Goal: Task Accomplishment & Management: Manage account settings

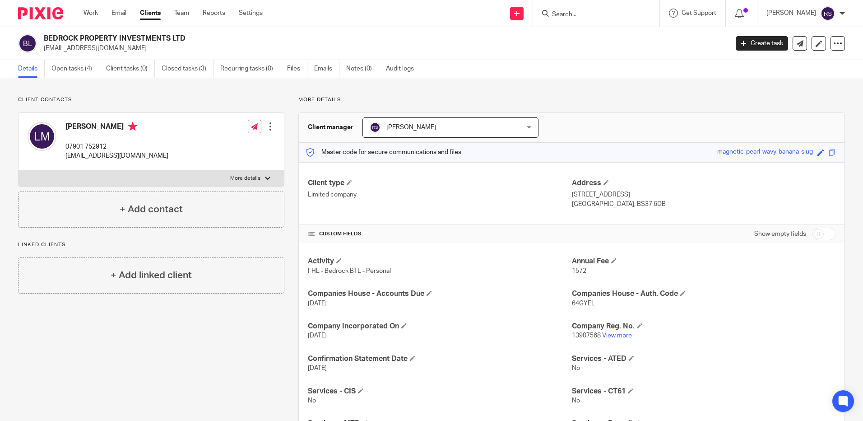
click at [570, 14] on input "Search" at bounding box center [591, 15] width 81 height 8
type input "broadtrack prop"
click button "submit" at bounding box center [0, 0] width 0 height 0
click at [605, 41] on link at bounding box center [625, 38] width 153 height 21
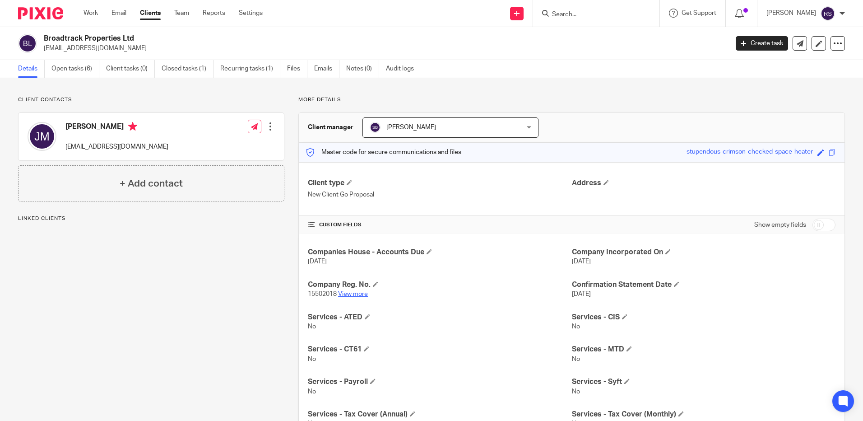
click at [355, 297] on link "View more" at bounding box center [353, 294] width 30 height 6
drag, startPoint x: 138, startPoint y: 143, endPoint x: 65, endPoint y: 152, distance: 73.6
click at [65, 152] on div "John Morris jmability@gmail.com Edit contact Create client from contact Export …" at bounding box center [150, 136] width 265 height 47
copy p "[EMAIL_ADDRESS][DOMAIN_NAME]"
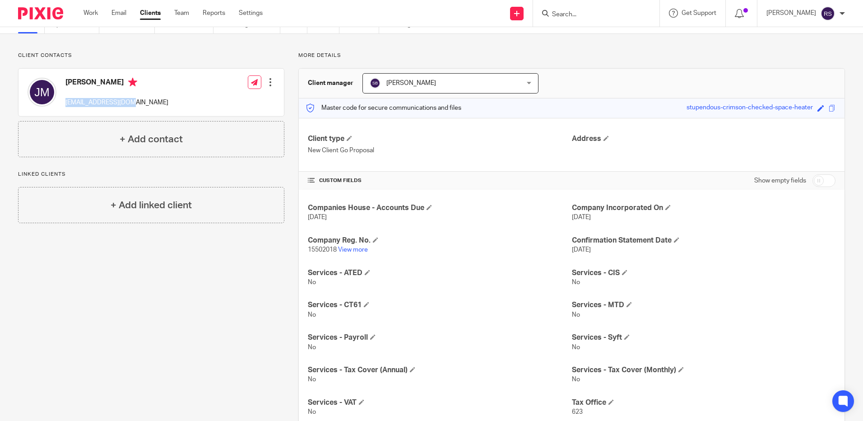
scroll to position [135, 0]
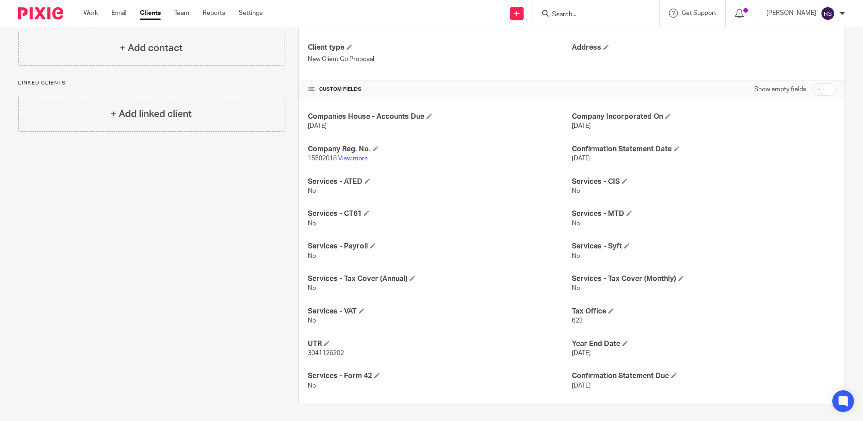
click at [818, 86] on input "checkbox" at bounding box center [823, 89] width 23 height 13
checkbox input "true"
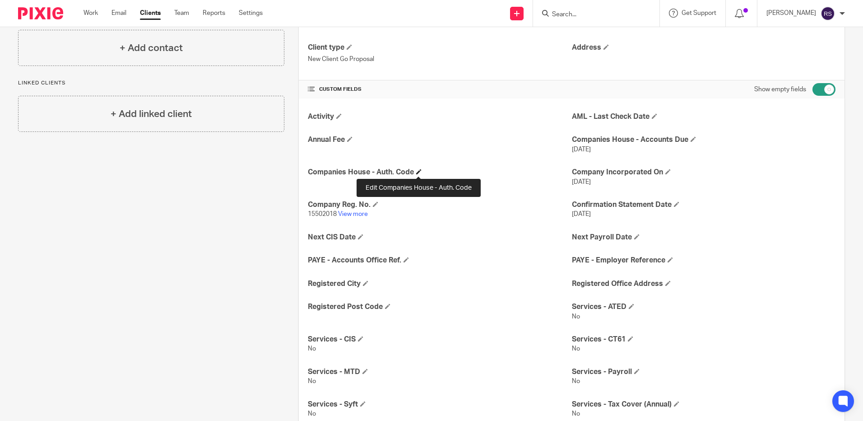
click at [416, 171] on span at bounding box center [418, 171] width 5 height 5
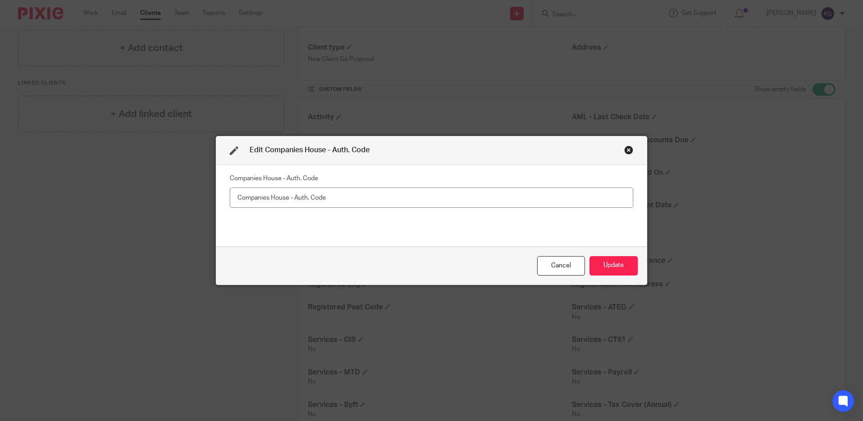
click at [270, 200] on input "text" at bounding box center [431, 197] width 403 height 20
type input "KCTN2X"
click at [603, 265] on button "Update" at bounding box center [613, 265] width 48 height 19
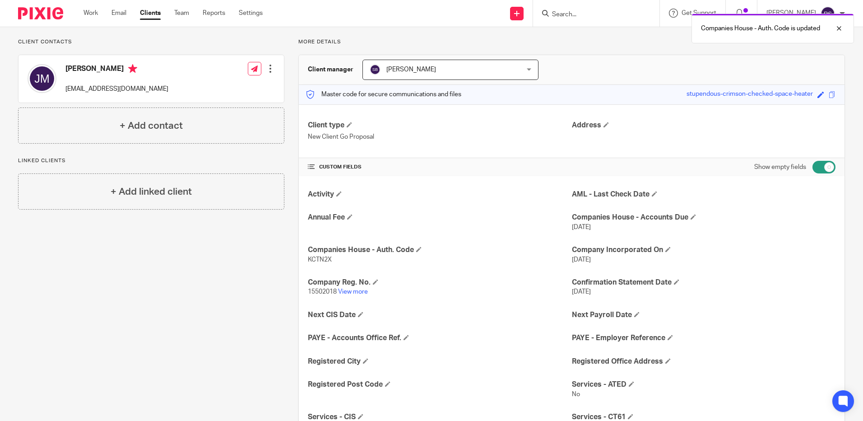
scroll to position [0, 0]
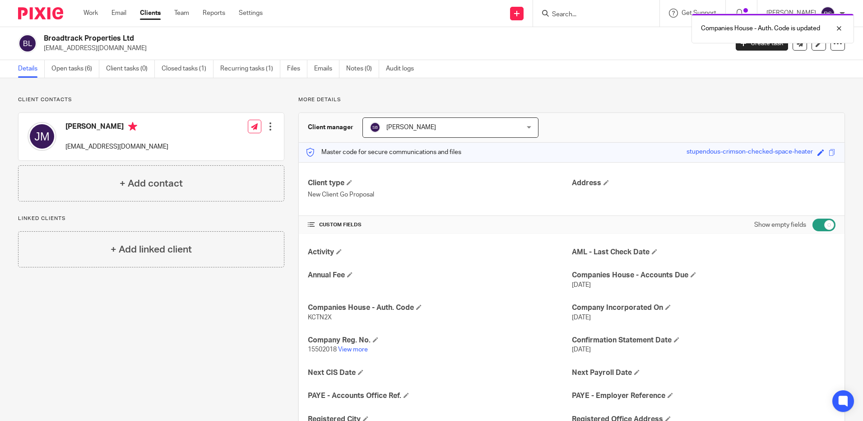
click at [572, 14] on div "Companies House - Auth. Code is updated" at bounding box center [642, 26] width 422 height 34
click at [571, 9] on form at bounding box center [599, 13] width 96 height 11
click at [568, 14] on div "Companies House - Auth. Code is updated" at bounding box center [642, 26] width 422 height 34
click at [569, 12] on div "Companies House - Auth. Code is updated" at bounding box center [642, 26] width 422 height 34
click at [577, 14] on input "Search" at bounding box center [591, 15] width 81 height 8
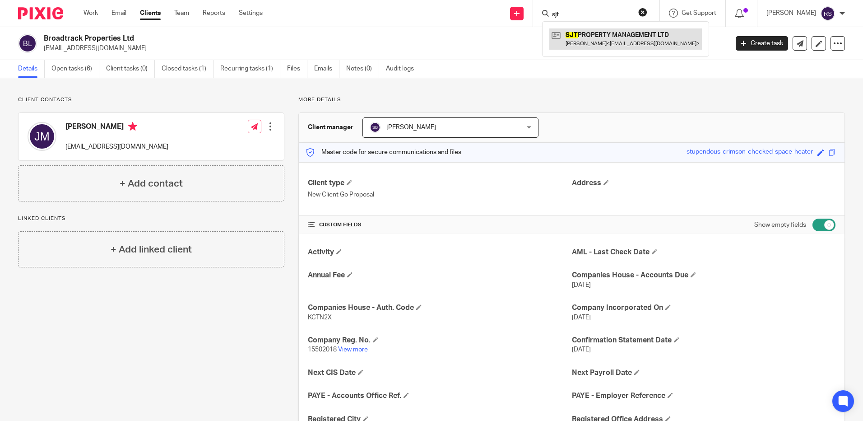
type input "sjt"
click at [620, 42] on link at bounding box center [625, 38] width 153 height 21
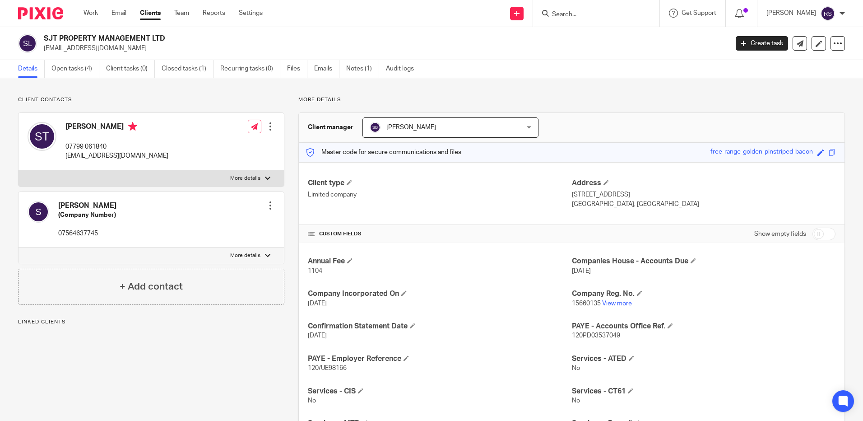
click at [823, 233] on input "checkbox" at bounding box center [823, 233] width 23 height 13
checkbox input "true"
